Goal: Transaction & Acquisition: Book appointment/travel/reservation

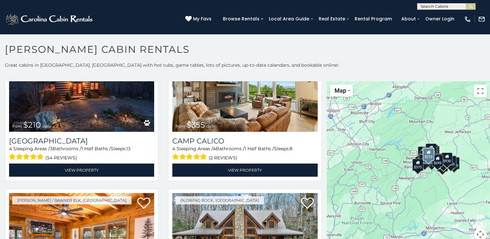
scroll to position [2008, 0]
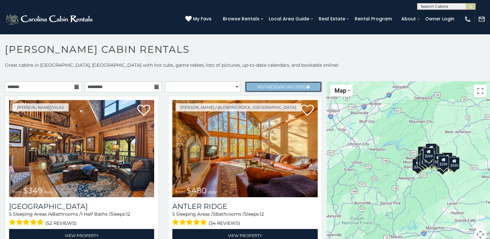
click at [301, 87] on link "Refine Search Filters" at bounding box center [283, 86] width 77 height 11
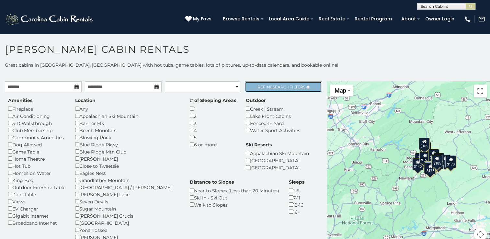
click at [273, 88] on span "Search" at bounding box center [281, 87] width 17 height 5
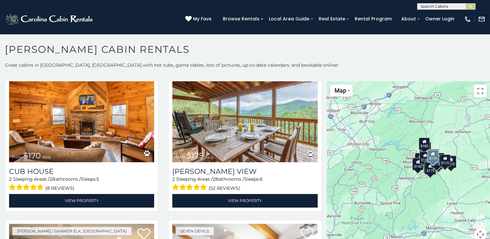
scroll to position [356, 0]
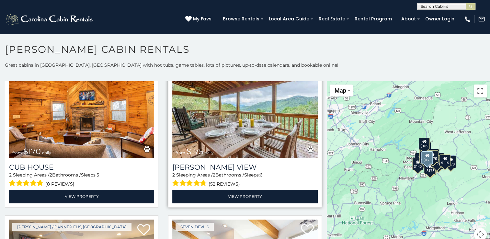
click at [252, 121] on img at bounding box center [244, 109] width 145 height 97
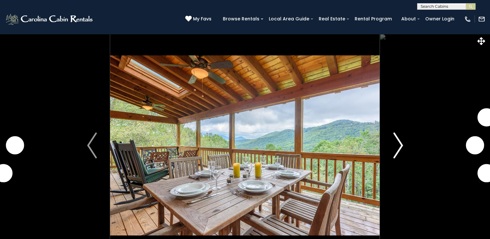
click at [394, 143] on img "Next" at bounding box center [398, 145] width 10 height 26
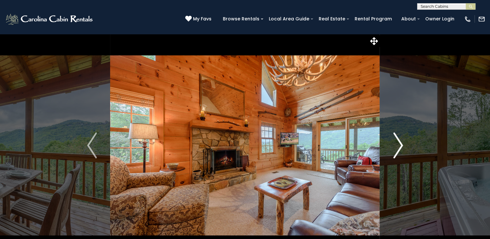
click at [400, 146] on img "Next" at bounding box center [398, 145] width 10 height 26
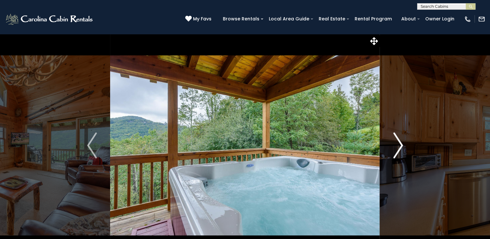
click at [400, 146] on img "Next" at bounding box center [398, 145] width 10 height 26
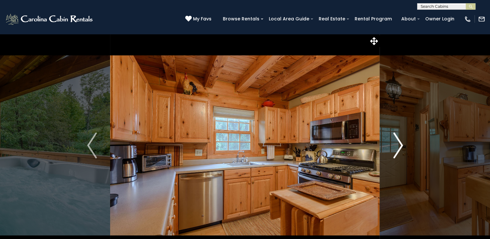
click at [400, 146] on img "Next" at bounding box center [398, 145] width 10 height 26
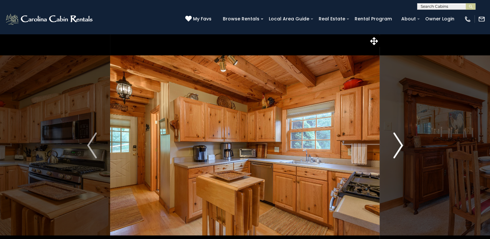
click at [400, 146] on img "Next" at bounding box center [398, 145] width 10 height 26
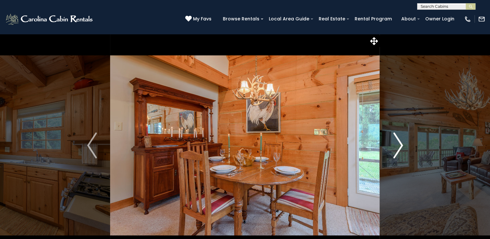
click at [400, 146] on img "Next" at bounding box center [398, 145] width 10 height 26
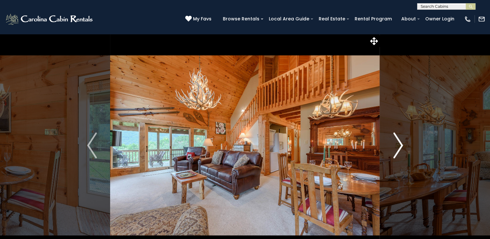
click at [400, 146] on img "Next" at bounding box center [398, 145] width 10 height 26
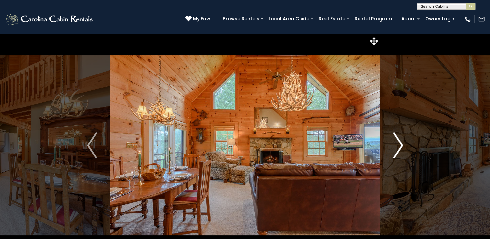
click at [400, 146] on img "Next" at bounding box center [398, 145] width 10 height 26
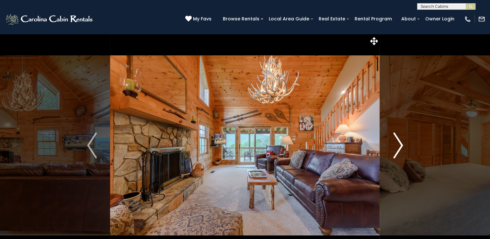
click at [400, 146] on img "Next" at bounding box center [398, 145] width 10 height 26
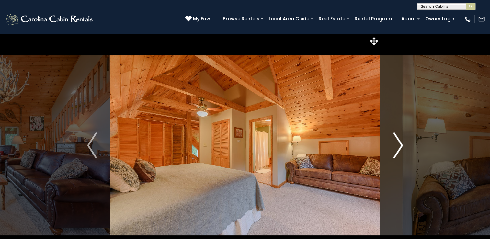
click at [400, 146] on img "Next" at bounding box center [398, 145] width 10 height 26
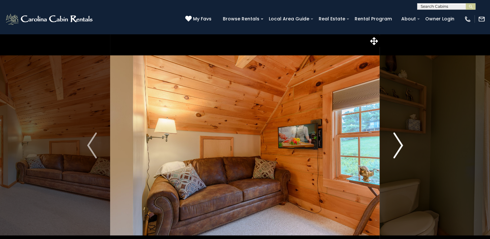
click at [400, 146] on img "Next" at bounding box center [398, 145] width 10 height 26
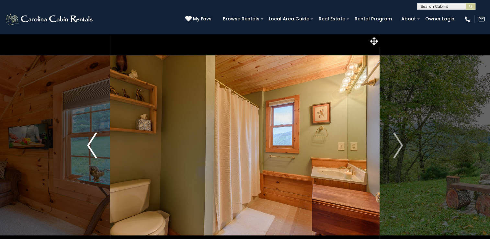
click at [90, 148] on img "Previous" at bounding box center [92, 145] width 10 height 26
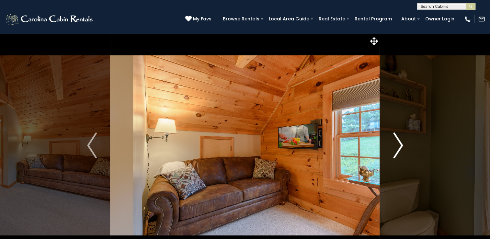
click at [397, 146] on img "Next" at bounding box center [398, 145] width 10 height 26
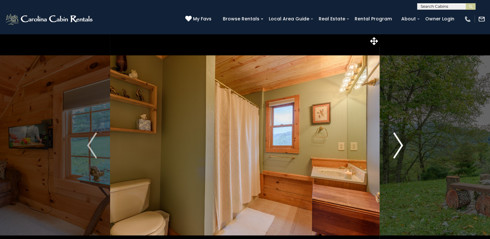
click at [397, 146] on img "Next" at bounding box center [398, 145] width 10 height 26
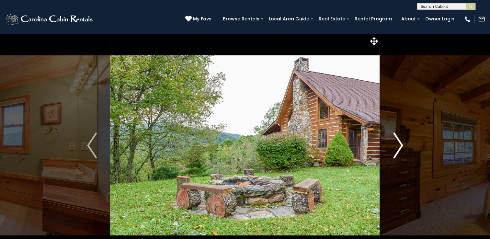
click at [397, 146] on img "Next" at bounding box center [398, 145] width 10 height 26
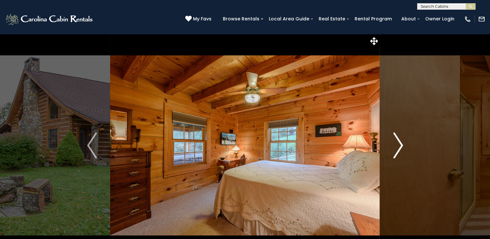
click at [397, 146] on img "Next" at bounding box center [398, 145] width 10 height 26
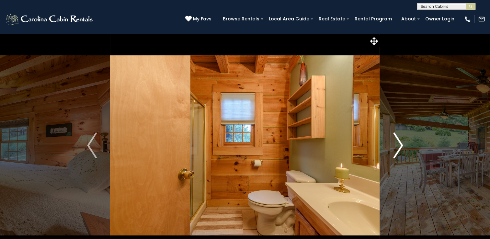
click at [397, 146] on img "Next" at bounding box center [398, 145] width 10 height 26
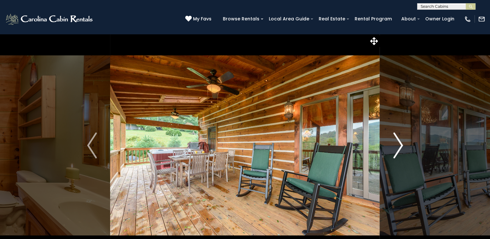
click at [397, 146] on img "Next" at bounding box center [398, 145] width 10 height 26
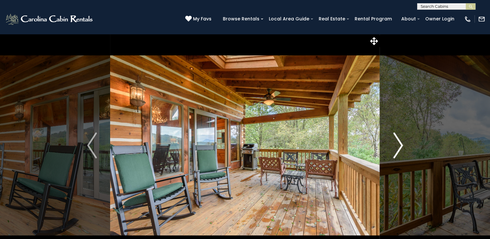
click at [397, 146] on img "Next" at bounding box center [398, 145] width 10 height 26
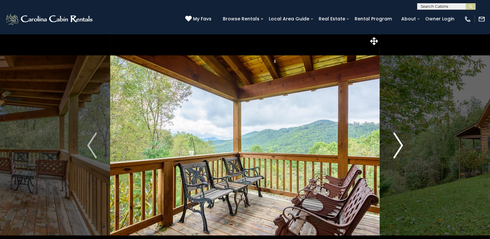
click at [404, 146] on button "Next" at bounding box center [398, 145] width 36 height 223
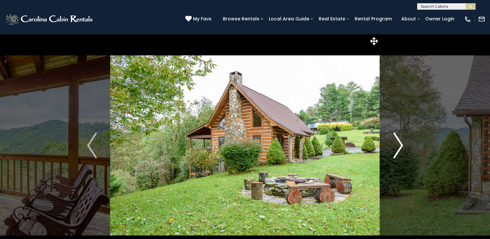
click at [404, 146] on button "Next" at bounding box center [398, 145] width 36 height 223
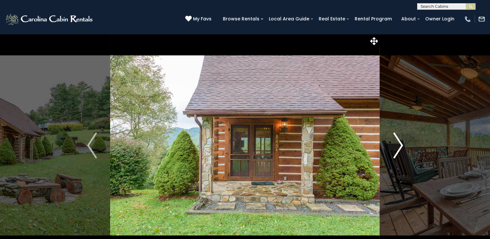
click at [397, 148] on img "Next" at bounding box center [398, 145] width 10 height 26
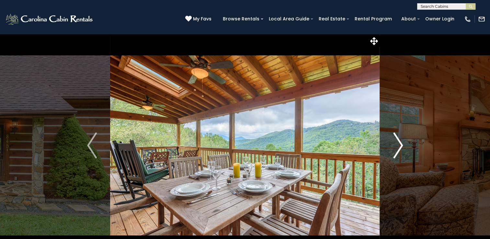
click at [397, 148] on img "Next" at bounding box center [398, 145] width 10 height 26
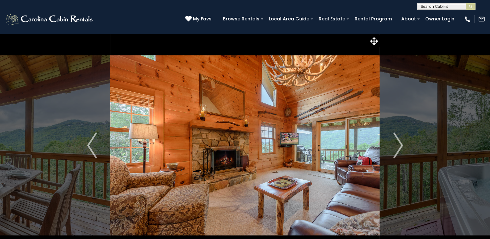
click at [108, 23] on div "(828) 295-6000 My Favs Browse Rentals Local Area Guide Activities & Attractions…" at bounding box center [245, 22] width 490 height 24
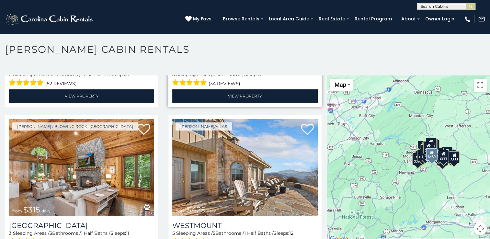
scroll to position [162, 0]
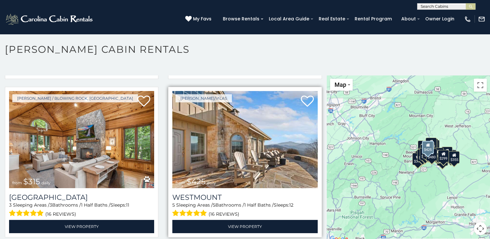
click at [255, 143] on img at bounding box center [244, 139] width 145 height 97
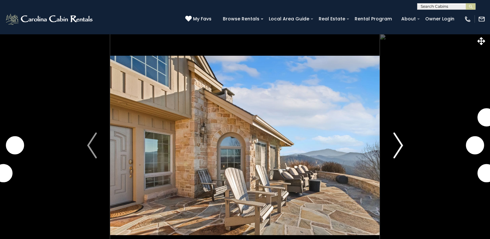
click at [401, 147] on img "Next" at bounding box center [398, 145] width 10 height 26
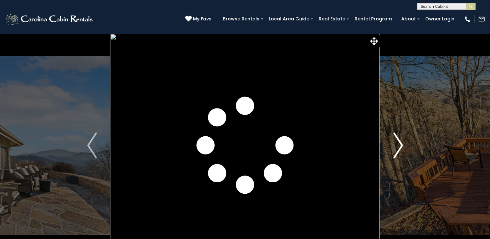
click at [399, 145] on img "Next" at bounding box center [398, 145] width 10 height 26
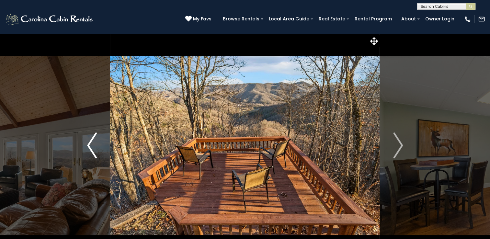
click at [92, 142] on img "Previous" at bounding box center [92, 145] width 10 height 26
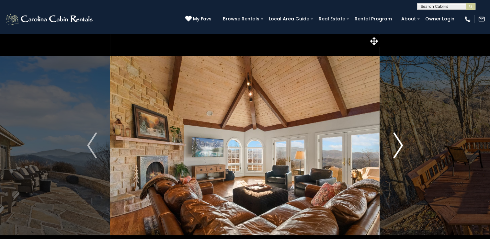
click at [399, 146] on img "Next" at bounding box center [398, 145] width 10 height 26
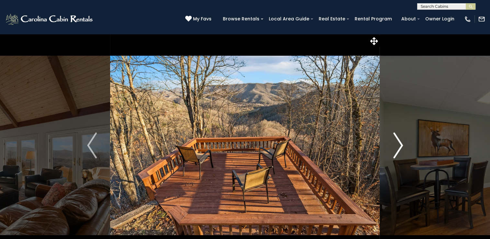
click at [399, 146] on img "Next" at bounding box center [398, 145] width 10 height 26
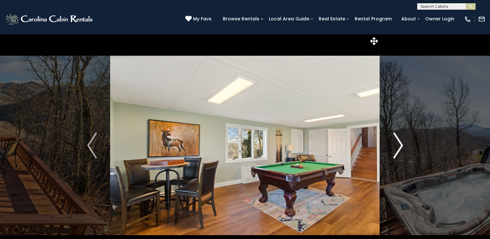
click at [399, 146] on img "Next" at bounding box center [398, 145] width 10 height 26
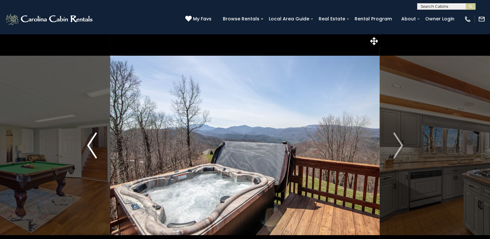
click at [83, 145] on button "Previous" at bounding box center [92, 145] width 36 height 223
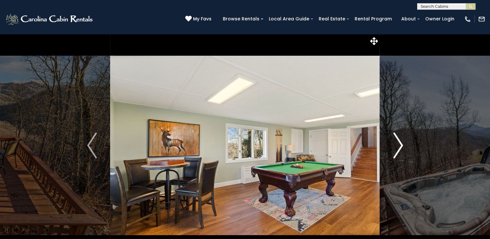
click at [395, 142] on img "Next" at bounding box center [398, 145] width 10 height 26
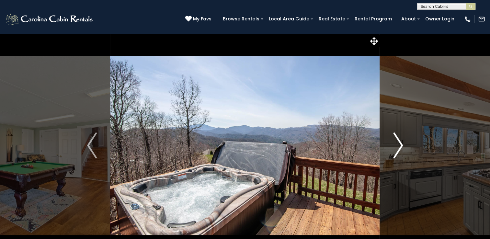
click at [395, 142] on img "Next" at bounding box center [398, 145] width 10 height 26
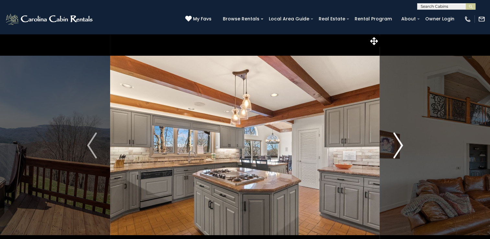
click at [395, 142] on img "Next" at bounding box center [398, 145] width 10 height 26
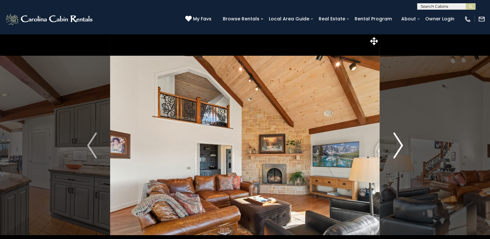
click at [395, 142] on img "Next" at bounding box center [398, 145] width 10 height 26
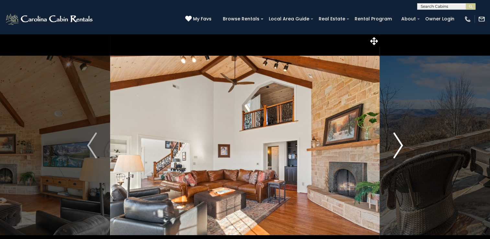
click at [395, 142] on img "Next" at bounding box center [398, 145] width 10 height 26
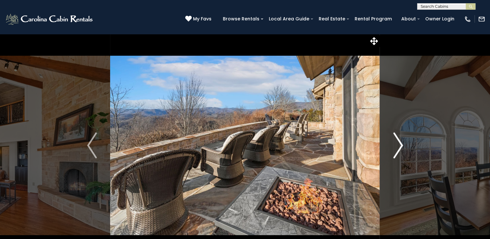
click at [395, 142] on img "Next" at bounding box center [398, 145] width 10 height 26
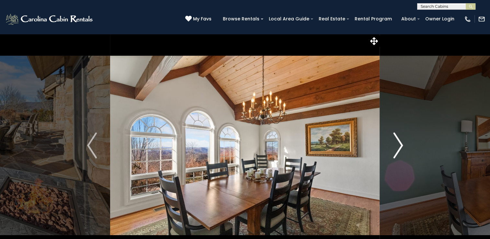
click at [395, 142] on img "Next" at bounding box center [398, 145] width 10 height 26
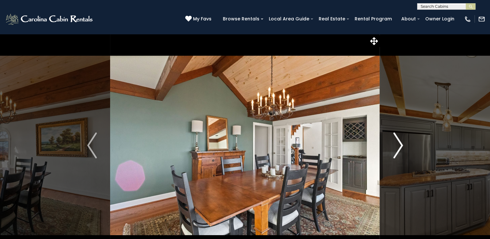
click at [395, 142] on img "Next" at bounding box center [398, 145] width 10 height 26
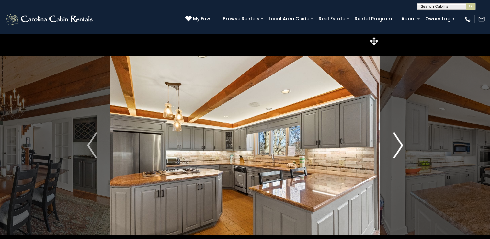
click at [395, 142] on img "Next" at bounding box center [398, 145] width 10 height 26
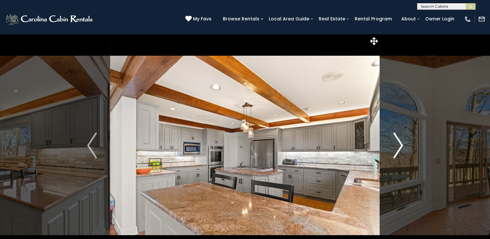
click at [395, 142] on img "Next" at bounding box center [398, 145] width 10 height 26
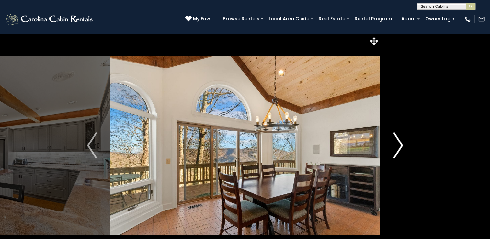
click at [395, 142] on img "Next" at bounding box center [398, 145] width 10 height 26
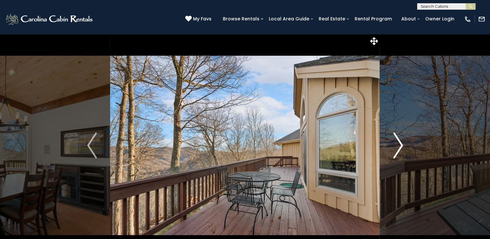
click at [395, 142] on img "Next" at bounding box center [398, 145] width 10 height 26
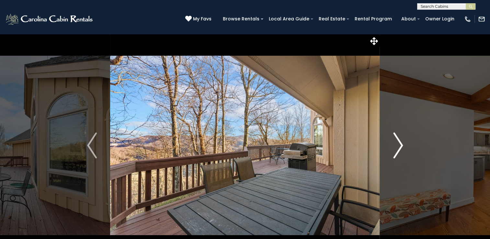
click at [395, 142] on img "Next" at bounding box center [398, 145] width 10 height 26
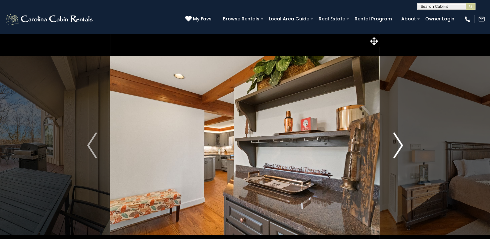
click at [395, 142] on img "Next" at bounding box center [398, 145] width 10 height 26
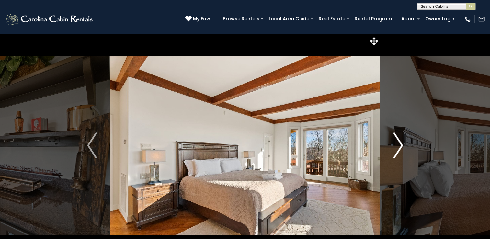
click at [395, 142] on img "Next" at bounding box center [398, 145] width 10 height 26
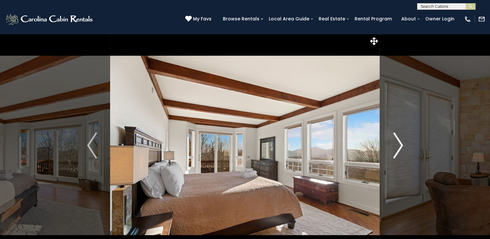
click at [395, 142] on img "Next" at bounding box center [398, 145] width 10 height 26
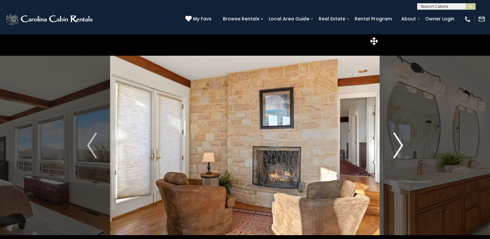
click at [395, 142] on img "Next" at bounding box center [398, 145] width 10 height 26
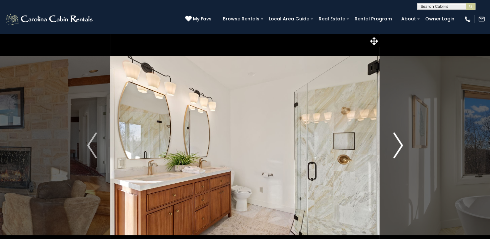
click at [395, 142] on img "Next" at bounding box center [398, 145] width 10 height 26
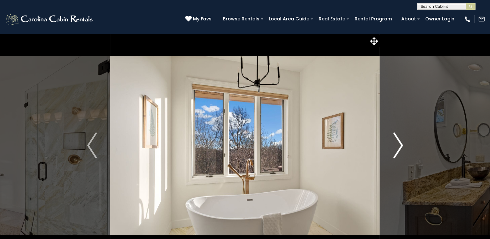
click at [395, 142] on img "Next" at bounding box center [398, 145] width 10 height 26
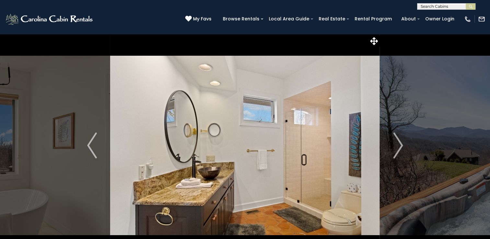
click at [115, 12] on div "(828) 295-6000 My Favs Browse Rentals Local Area Guide Activities & Attractions…" at bounding box center [245, 22] width 490 height 24
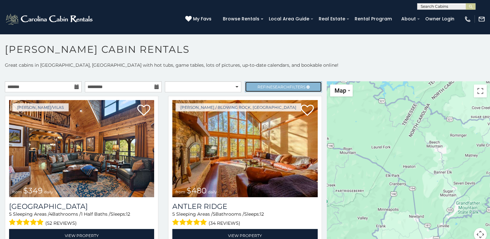
click at [289, 88] on span "Refine Search Filters" at bounding box center [281, 87] width 48 height 5
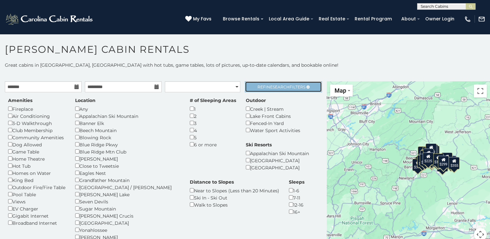
click at [278, 88] on span "Search" at bounding box center [281, 87] width 17 height 5
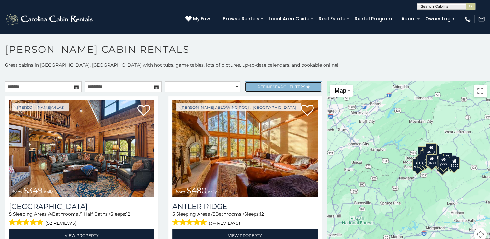
click at [263, 85] on span "Refine Search Filters" at bounding box center [281, 87] width 48 height 5
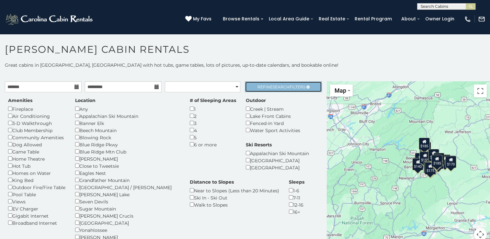
click at [282, 85] on span "Search" at bounding box center [281, 87] width 17 height 5
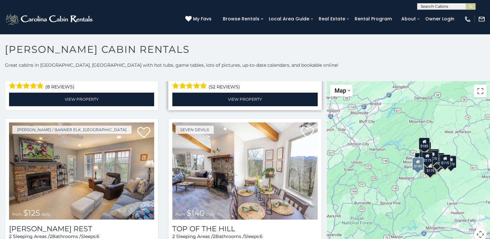
scroll to position [486, 0]
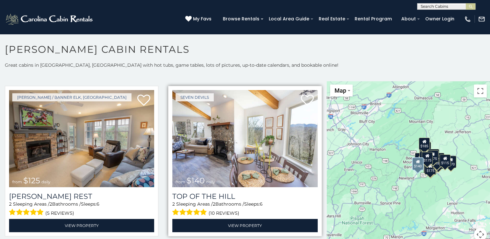
click at [248, 144] on img at bounding box center [244, 138] width 145 height 97
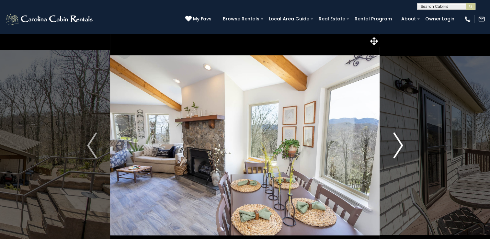
click at [398, 151] on img "Next" at bounding box center [398, 145] width 10 height 26
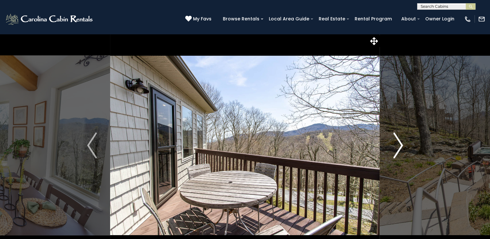
click at [398, 151] on img "Next" at bounding box center [398, 145] width 10 height 26
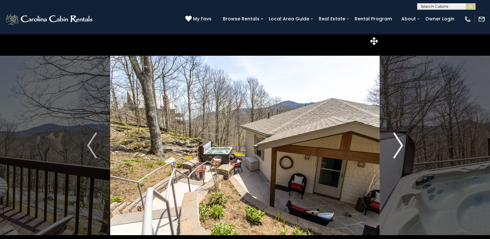
click at [400, 150] on img "Next" at bounding box center [398, 145] width 10 height 26
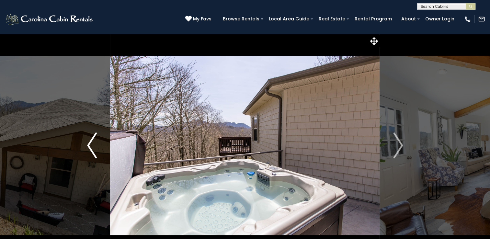
click at [95, 151] on img "Previous" at bounding box center [92, 145] width 10 height 26
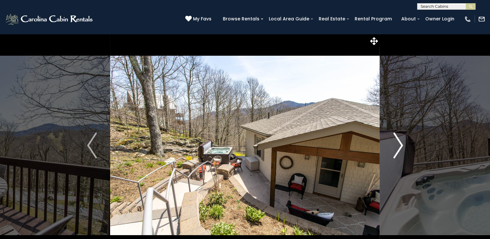
click at [404, 148] on button "Next" at bounding box center [398, 145] width 36 height 223
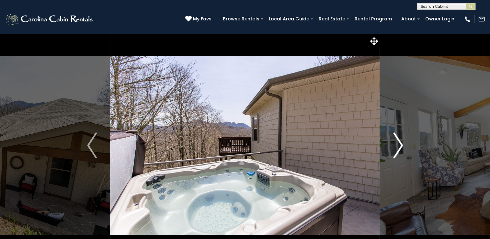
click at [404, 148] on button "Next" at bounding box center [398, 145] width 36 height 223
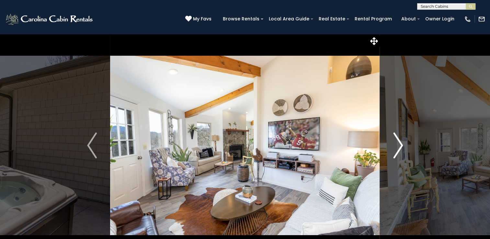
click at [404, 148] on button "Next" at bounding box center [398, 145] width 36 height 223
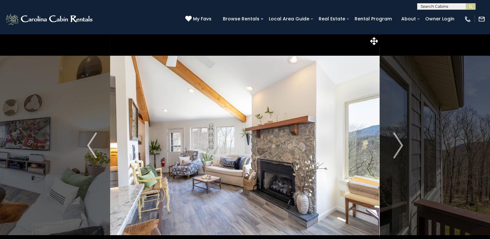
click at [111, 29] on div "[PHONE_NUMBER] My Favs Browse Rentals Local Area Guide Activities & Attractions…" at bounding box center [245, 22] width 490 height 24
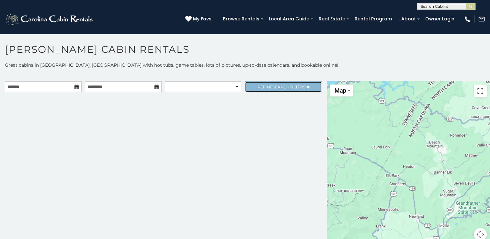
click at [289, 86] on span "Refine Search Filters" at bounding box center [281, 87] width 48 height 5
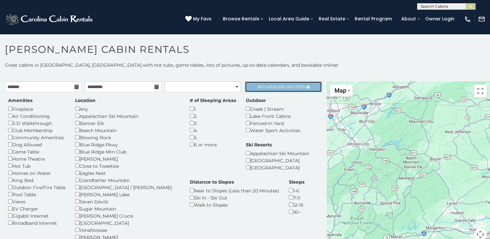
click at [292, 90] on link "Refine Search Filters" at bounding box center [283, 86] width 77 height 11
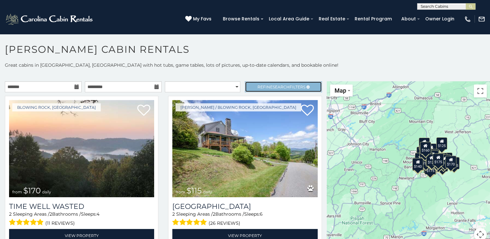
click at [288, 86] on span "Refine Search Filters" at bounding box center [281, 87] width 48 height 5
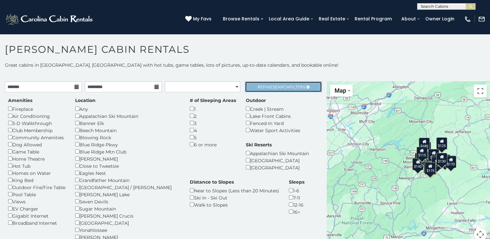
click at [277, 90] on link "Refine Search Filters" at bounding box center [283, 86] width 77 height 11
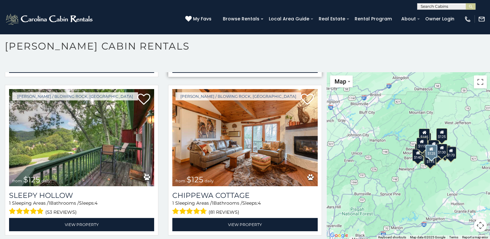
scroll to position [162, 0]
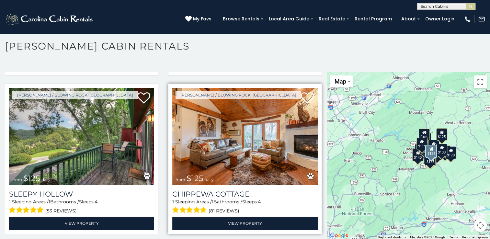
click at [226, 130] on img at bounding box center [244, 136] width 145 height 97
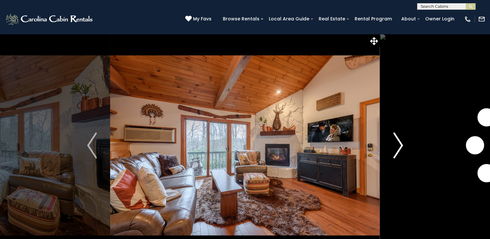
click at [401, 149] on img "Next" at bounding box center [398, 145] width 10 height 26
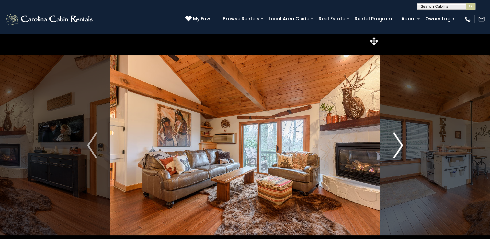
click at [401, 149] on img "Next" at bounding box center [398, 145] width 10 height 26
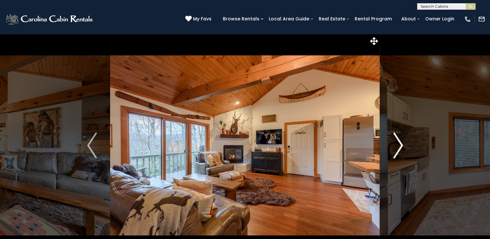
click at [401, 149] on img "Next" at bounding box center [398, 145] width 10 height 26
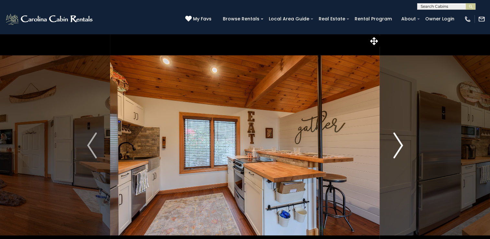
click at [403, 151] on img "Next" at bounding box center [398, 145] width 10 height 26
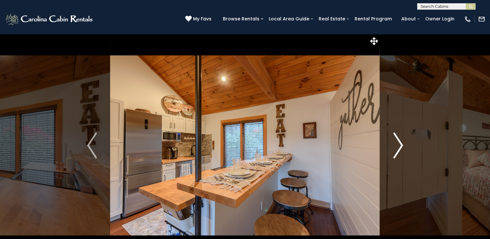
click at [403, 151] on img "Next" at bounding box center [398, 145] width 10 height 26
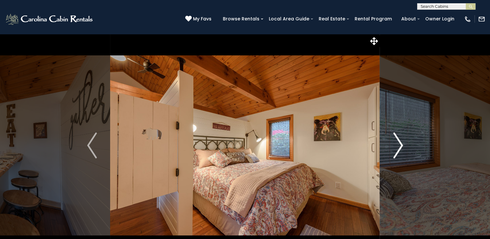
click at [403, 151] on img "Next" at bounding box center [398, 145] width 10 height 26
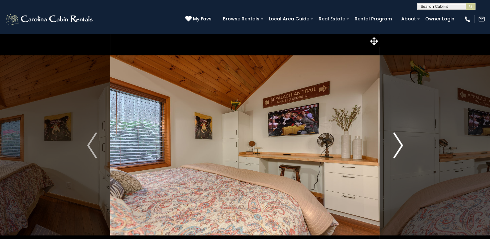
click at [403, 151] on img "Next" at bounding box center [398, 145] width 10 height 26
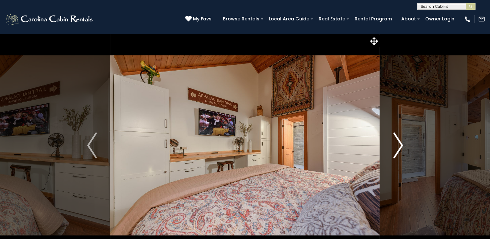
click at [403, 151] on img "Next" at bounding box center [398, 145] width 10 height 26
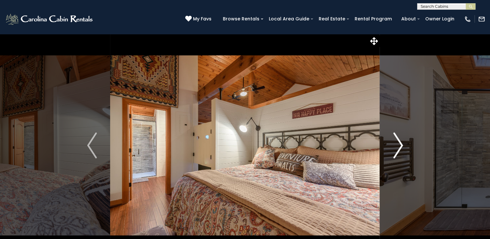
click at [403, 151] on img "Next" at bounding box center [398, 145] width 10 height 26
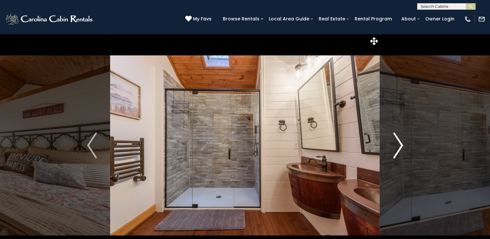
click at [403, 151] on img "Next" at bounding box center [398, 145] width 10 height 26
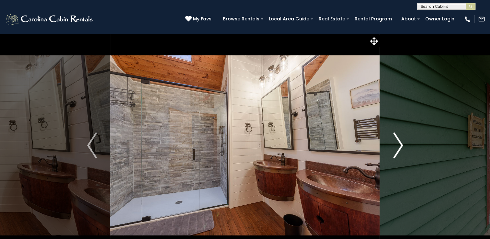
click at [403, 151] on img "Next" at bounding box center [398, 145] width 10 height 26
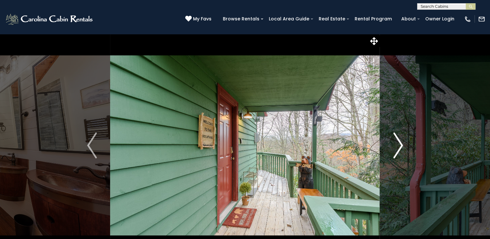
click at [403, 151] on img "Next" at bounding box center [398, 145] width 10 height 26
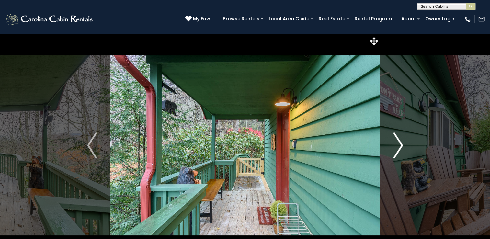
click at [403, 151] on img "Next" at bounding box center [398, 145] width 10 height 26
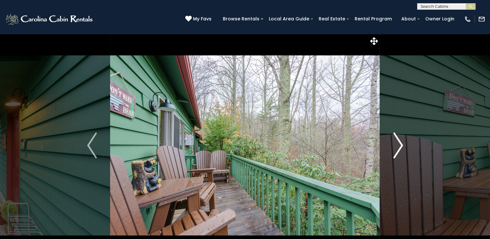
click at [403, 151] on img "Next" at bounding box center [398, 145] width 10 height 26
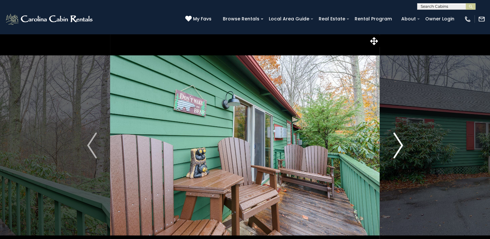
click at [403, 151] on img "Next" at bounding box center [398, 145] width 10 height 26
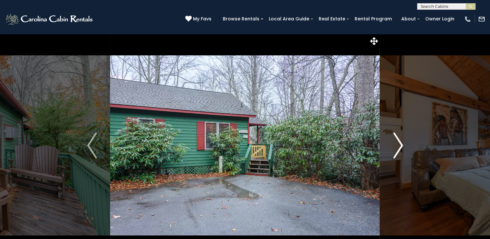
click at [403, 151] on img "Next" at bounding box center [398, 145] width 10 height 26
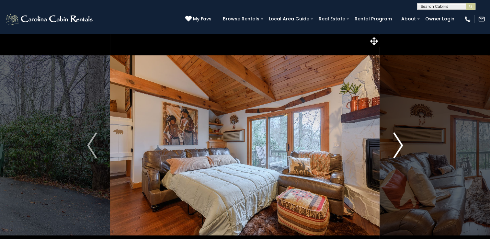
click at [403, 151] on img "Next" at bounding box center [398, 145] width 10 height 26
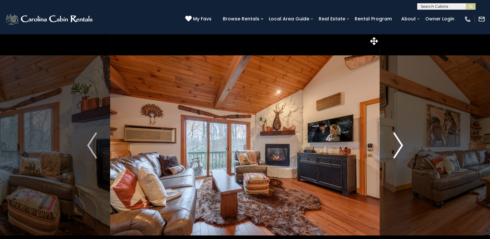
click at [403, 151] on img "Next" at bounding box center [398, 145] width 10 height 26
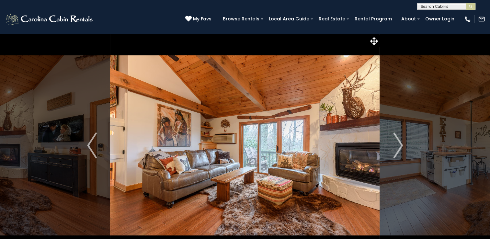
click at [174, 25] on div "(828) 295-6000 My Favs Browse Rentals Local Area Guide Activities & Attractions…" at bounding box center [245, 22] width 490 height 24
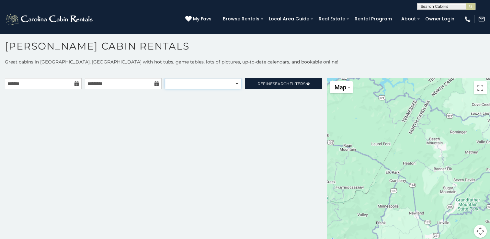
click at [234, 83] on select "**********" at bounding box center [203, 83] width 76 height 11
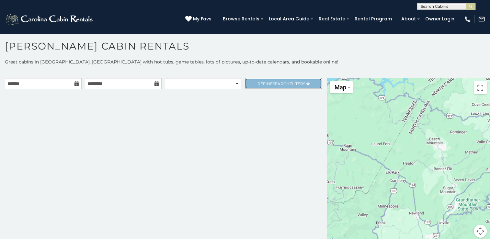
click at [277, 82] on span "Search" at bounding box center [281, 83] width 17 height 5
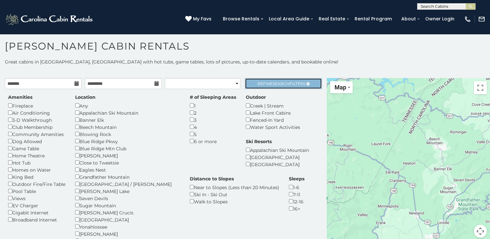
click at [275, 85] on link "Refine Search Filters" at bounding box center [283, 83] width 77 height 11
